Goal: Navigation & Orientation: Find specific page/section

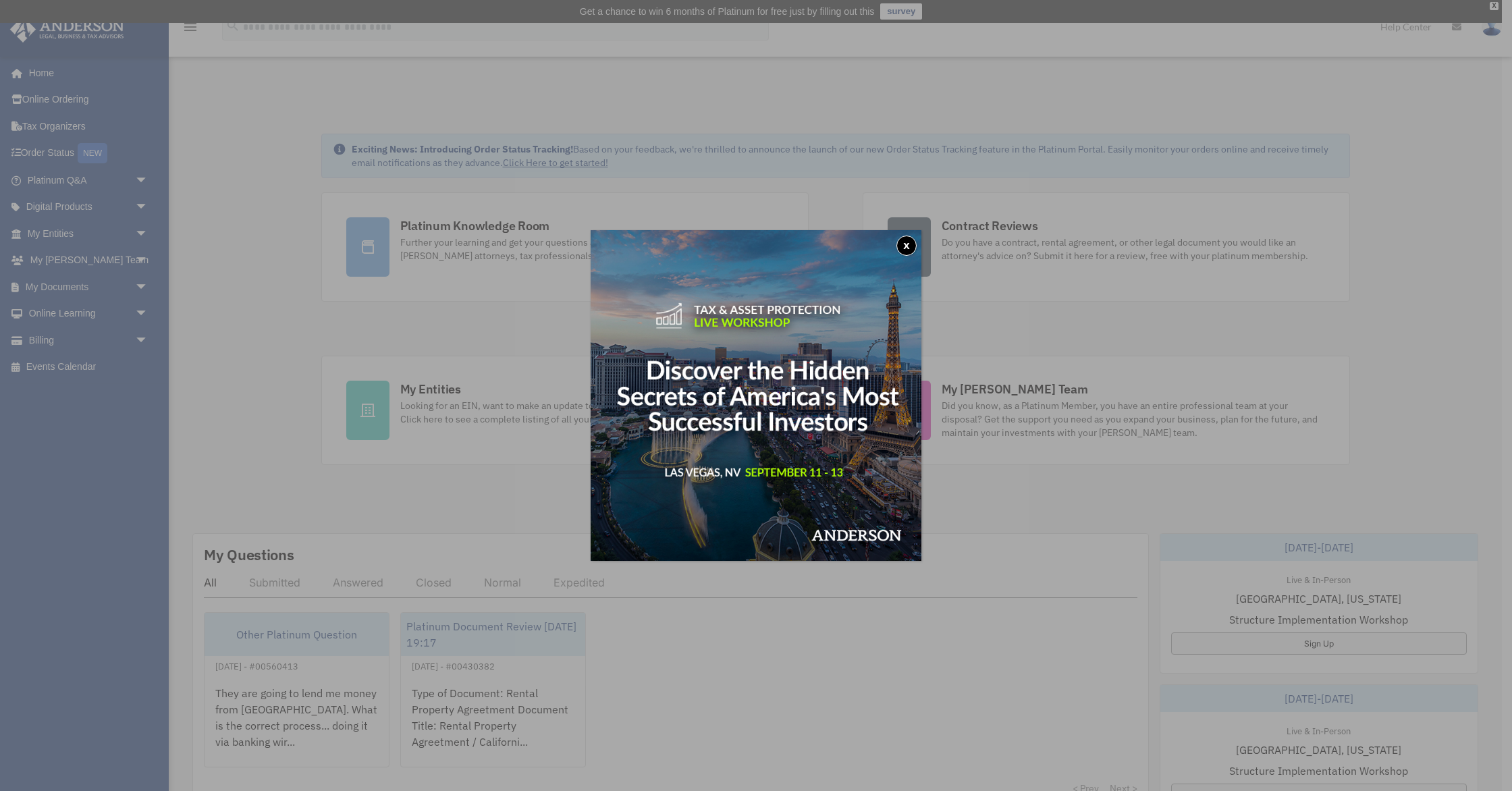
click at [908, 242] on button "x" at bounding box center [906, 245] width 20 height 20
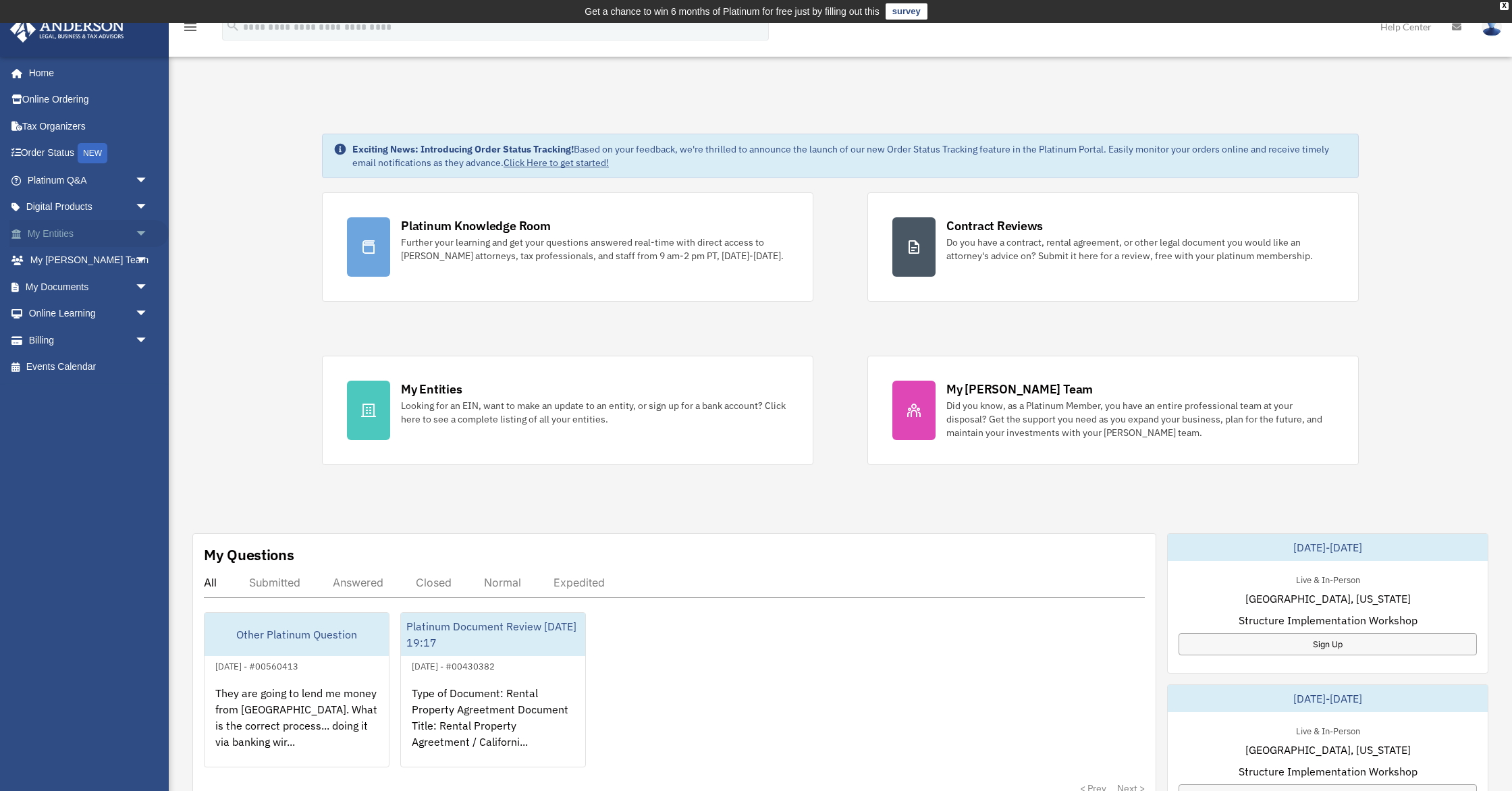
click at [136, 232] on span "arrow_drop_down" at bounding box center [148, 233] width 27 height 28
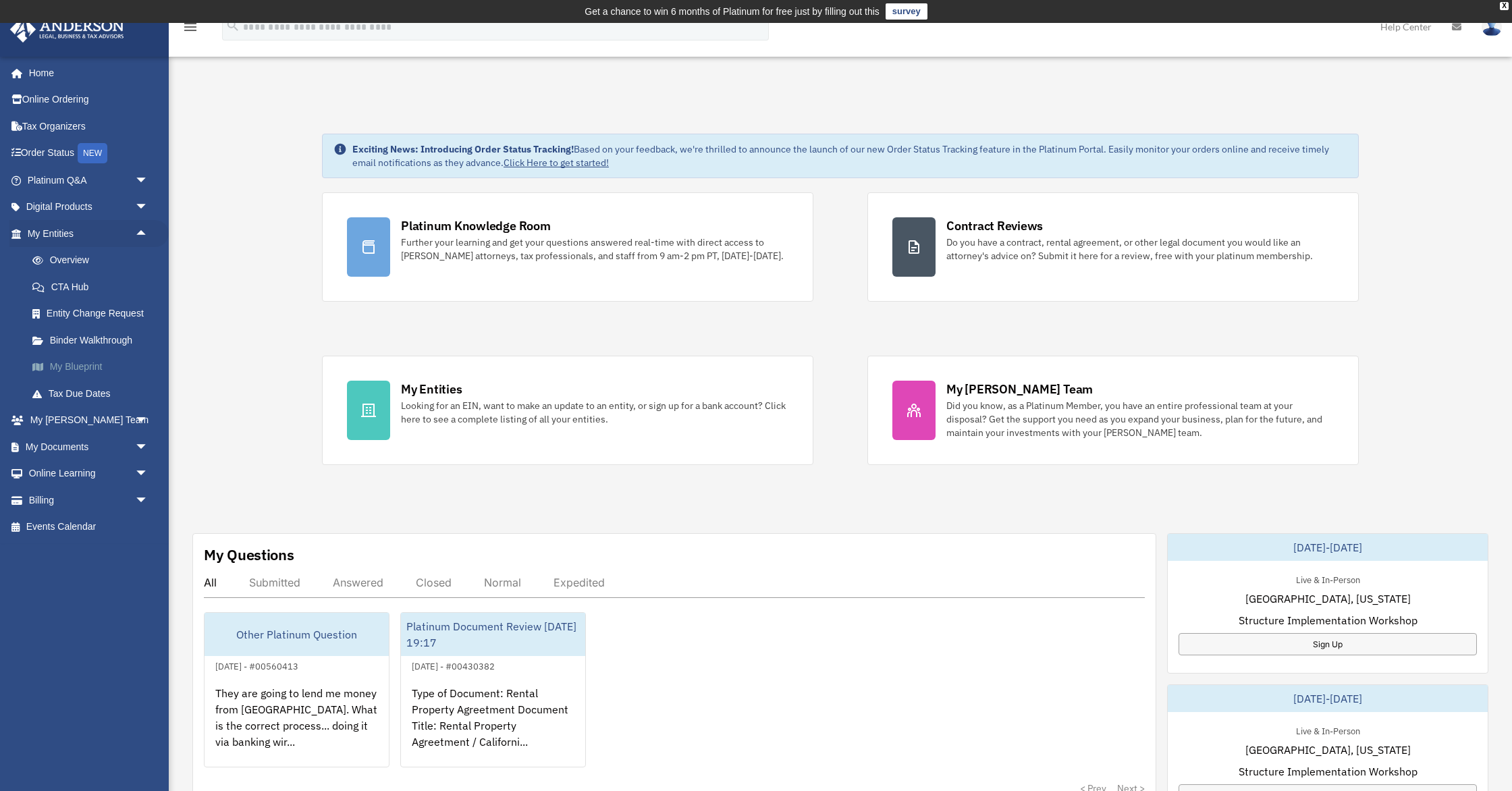
click at [87, 370] on link "My Blueprint" at bounding box center [93, 367] width 150 height 27
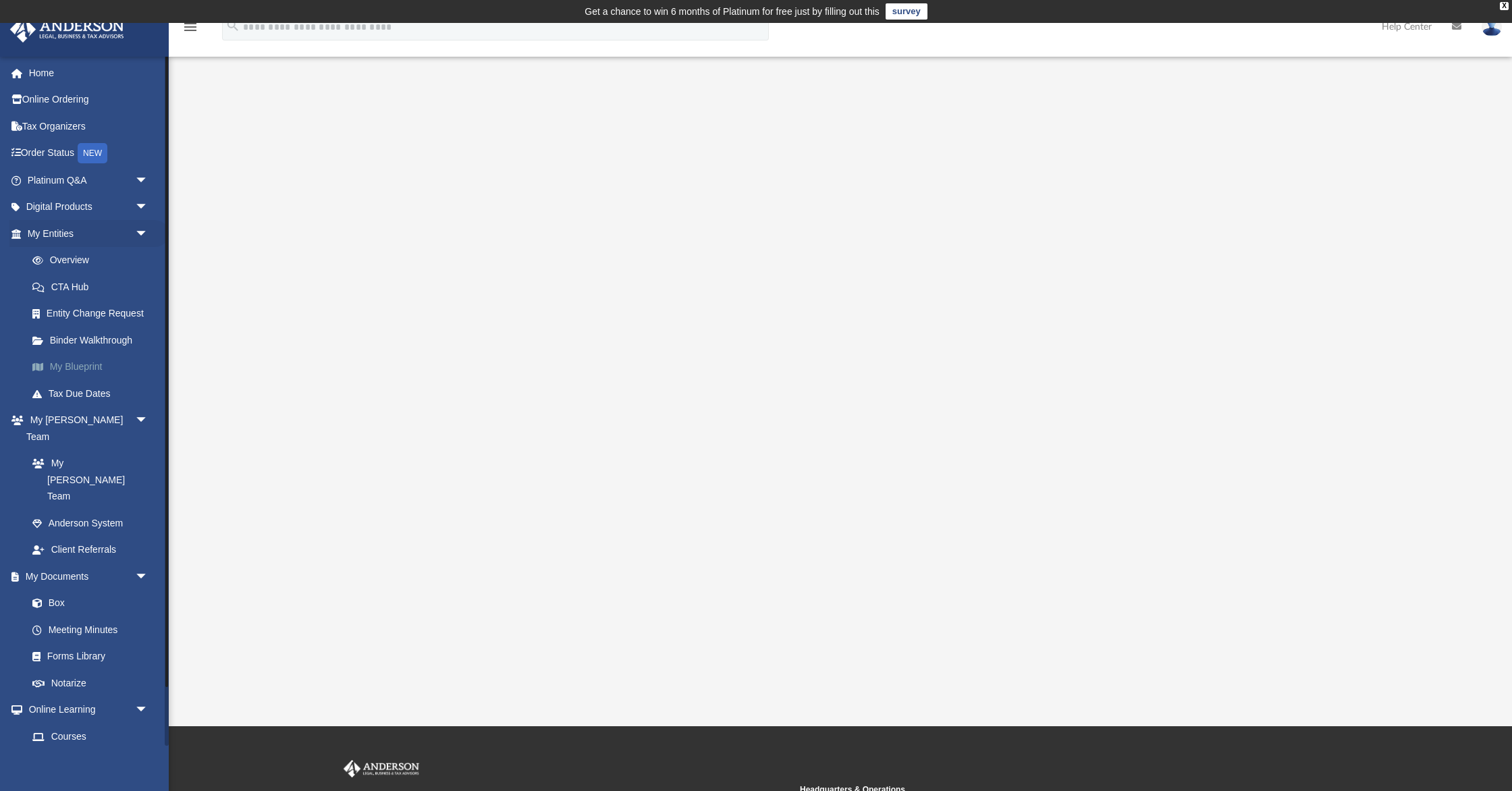
click at [89, 364] on link "My Blueprint" at bounding box center [93, 367] width 150 height 27
click at [72, 257] on link "Overview" at bounding box center [93, 260] width 150 height 27
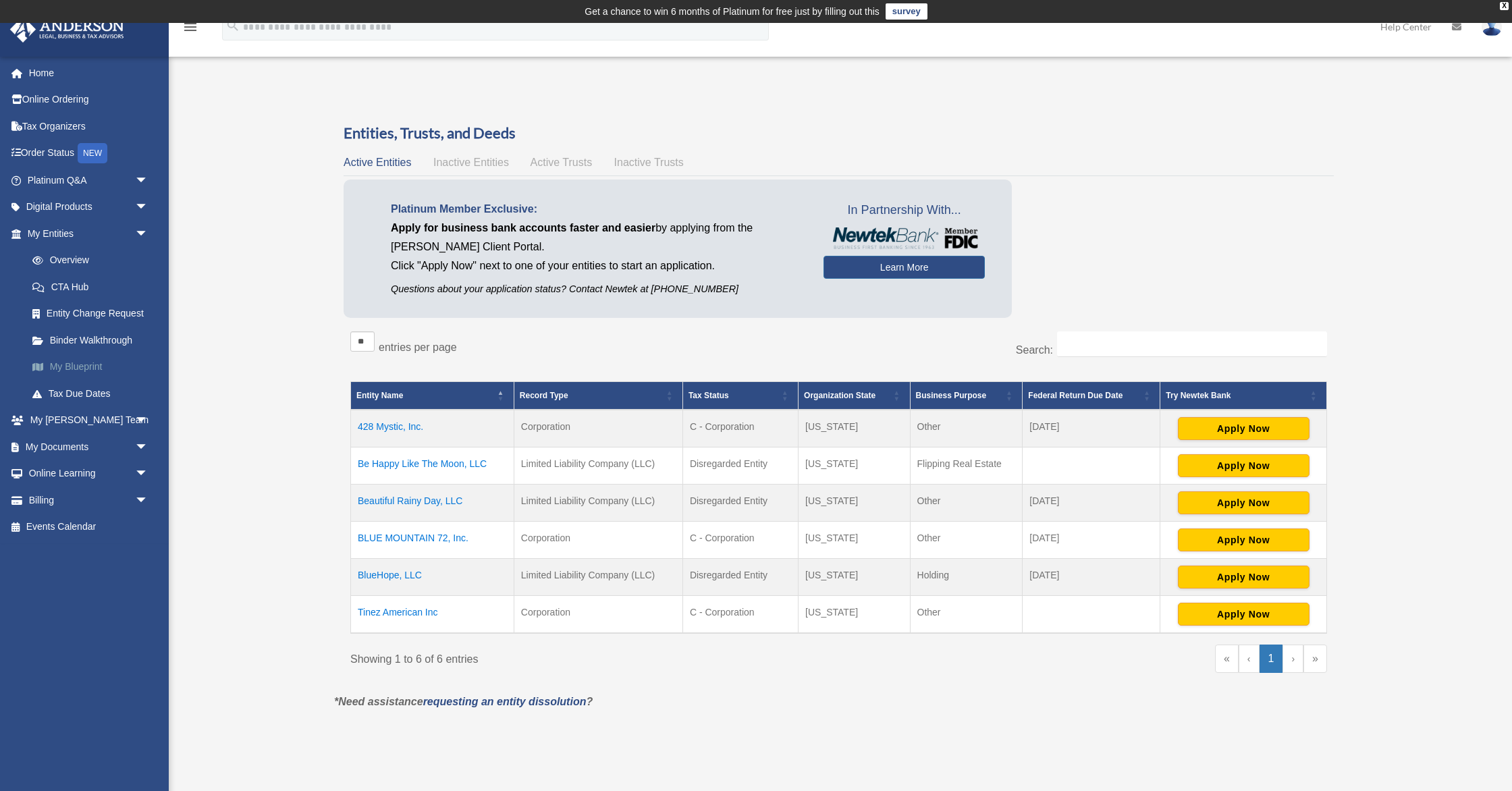
click at [71, 364] on link "My Blueprint" at bounding box center [93, 367] width 150 height 27
